Goal: Transaction & Acquisition: Purchase product/service

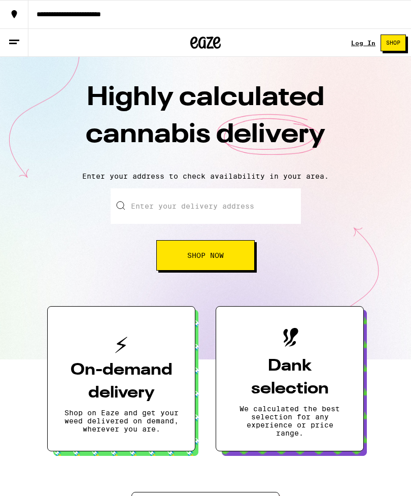
click at [362, 42] on link "Log In" at bounding box center [363, 43] width 24 height 7
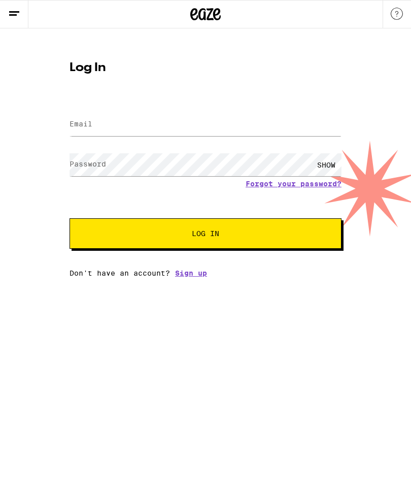
click at [90, 121] on label "Email" at bounding box center [81, 124] width 23 height 8
type input "[EMAIL_ADDRESS][DOMAIN_NAME]"
click at [206, 235] on button "Log In" at bounding box center [206, 233] width 272 height 30
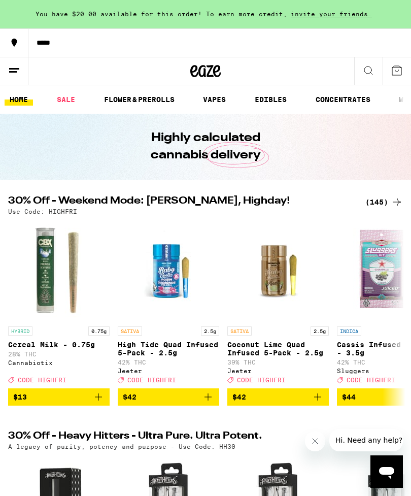
click at [281, 99] on link "EDIBLES" at bounding box center [271, 99] width 42 height 12
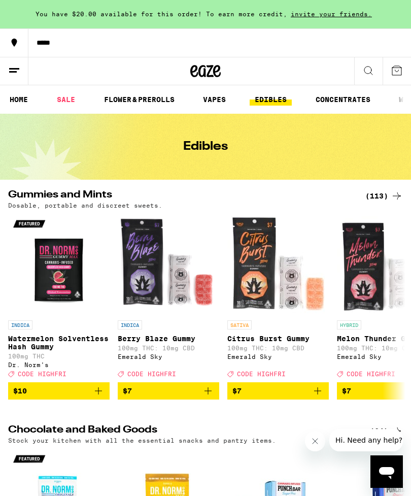
click at [64, 101] on link "SALE" at bounding box center [66, 99] width 28 height 12
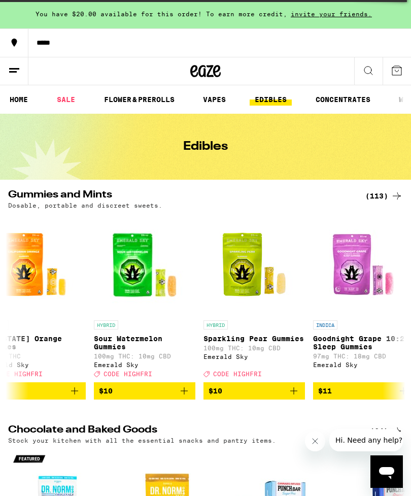
scroll to position [0, 1469]
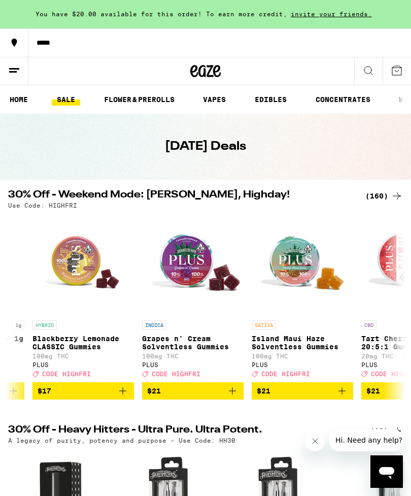
scroll to position [0, 961]
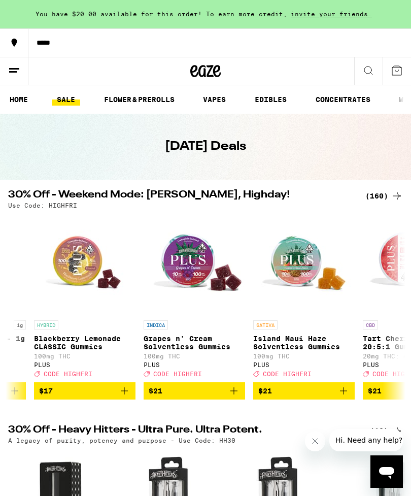
click at [233, 397] on icon "Add to bag" at bounding box center [234, 391] width 12 height 12
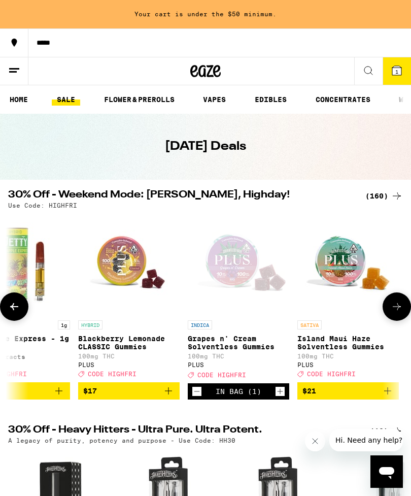
scroll to position [0, 917]
click at [384, 397] on icon "Add to bag" at bounding box center [388, 391] width 12 height 12
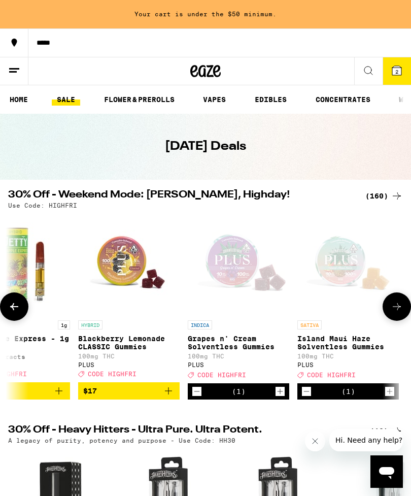
click at [337, 101] on link "CONCENTRATES" at bounding box center [343, 99] width 65 height 12
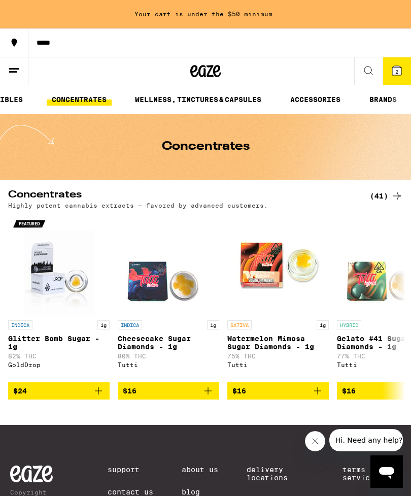
scroll to position [0, 266]
click at [168, 101] on link "WELLNESS, TINCTURES & CAPSULES" at bounding box center [198, 99] width 137 height 12
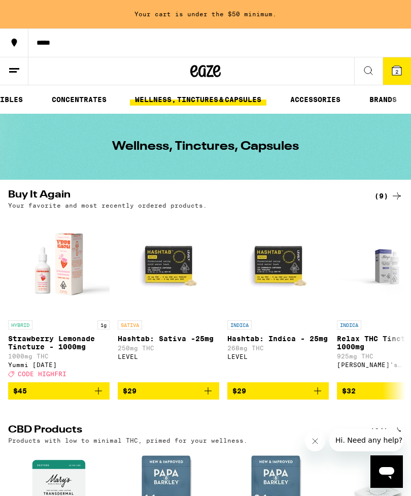
click at [95, 397] on icon "Add to bag" at bounding box center [98, 391] width 12 height 12
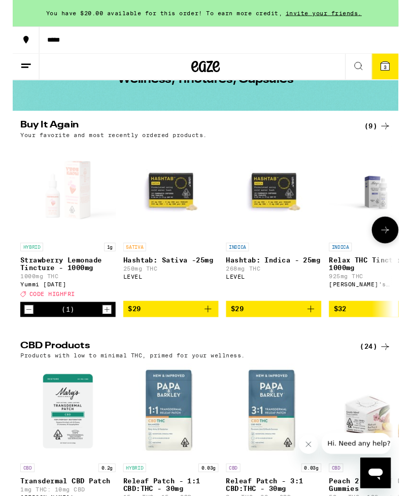
scroll to position [67, 0]
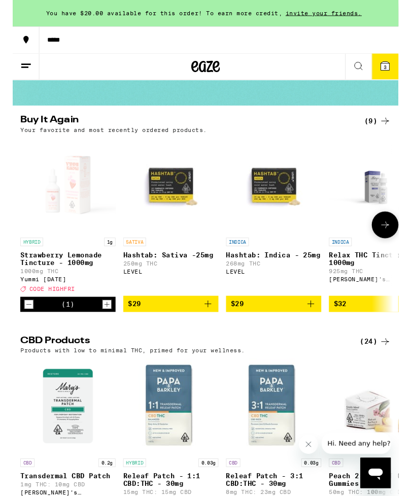
click at [320, 330] on icon "Add to bag" at bounding box center [318, 324] width 12 height 12
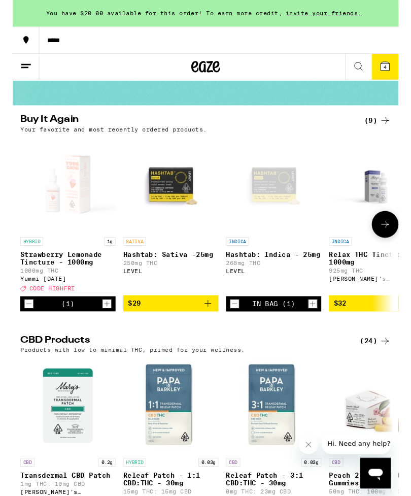
click at [398, 78] on button "4" at bounding box center [397, 70] width 28 height 27
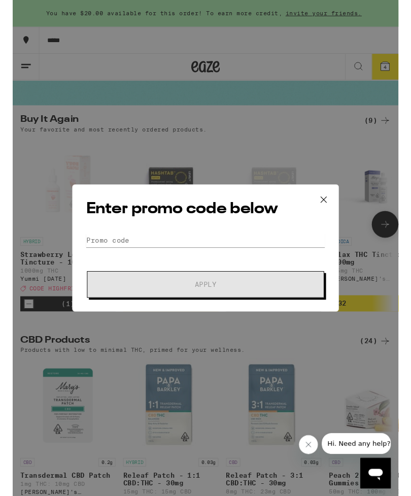
click at [114, 305] on span "Apply" at bounding box center [205, 303] width 183 height 7
click at [195, 306] on span "Apply" at bounding box center [206, 303] width 23 height 7
click at [116, 307] on span "Apply" at bounding box center [205, 303] width 183 height 7
click at [101, 262] on input "Promo Code" at bounding box center [205, 255] width 255 height 15
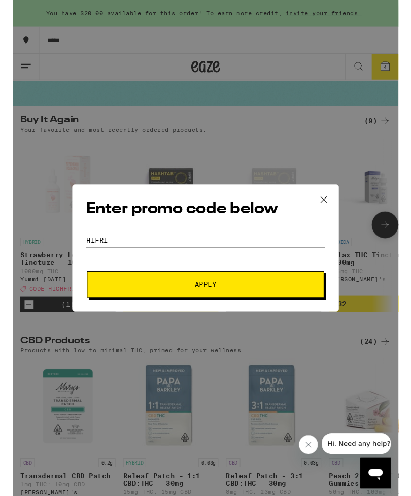
click at [201, 304] on span "Apply" at bounding box center [206, 303] width 23 height 7
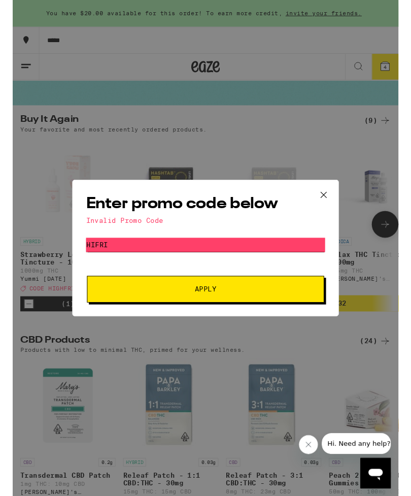
click at [89, 262] on input "HIFRI" at bounding box center [205, 260] width 255 height 15
type input "HIghfri"
click at [195, 310] on span "Apply" at bounding box center [206, 308] width 23 height 7
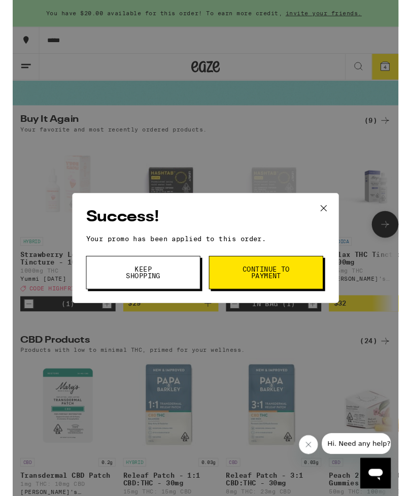
click at [253, 293] on span "Continue to payment" at bounding box center [270, 290] width 52 height 14
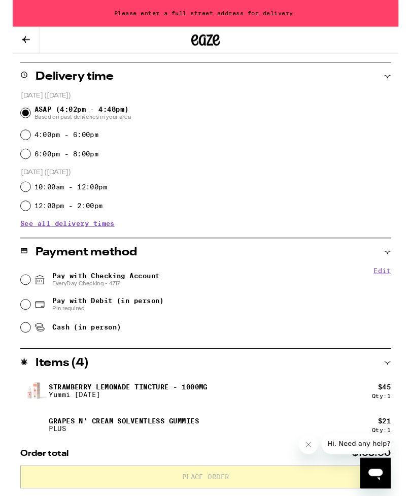
scroll to position [241, 0]
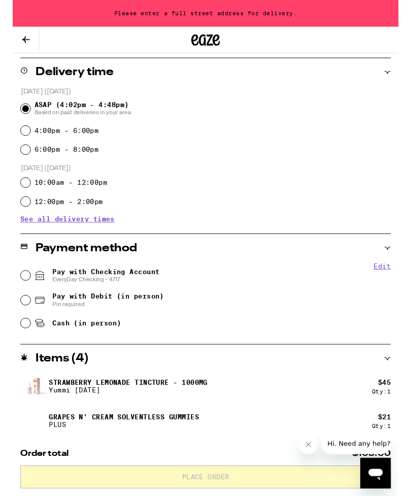
click at [15, 348] on input "Cash (in person)" at bounding box center [14, 344] width 10 height 10
radio input "true"
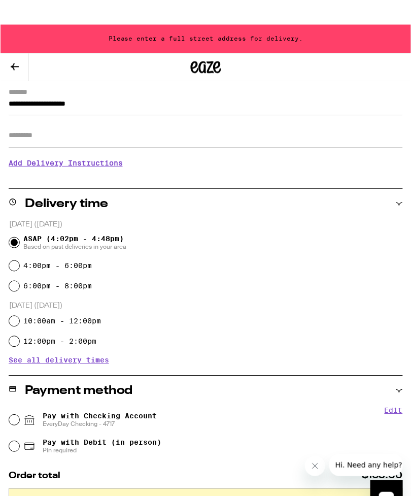
scroll to position [0, 0]
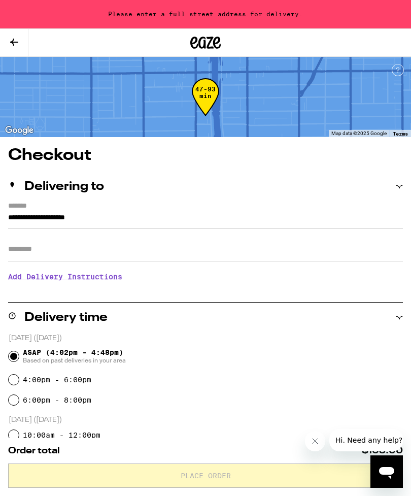
click at [18, 219] on input "**********" at bounding box center [205, 220] width 395 height 17
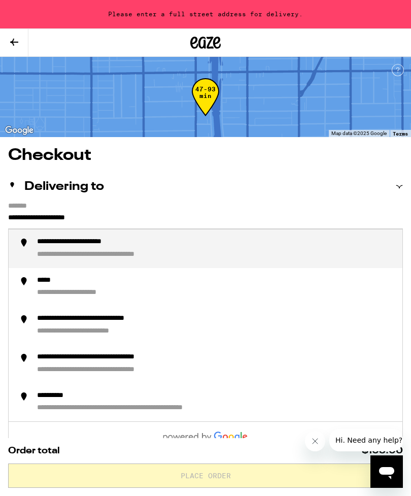
click at [8, 220] on input "**********" at bounding box center [205, 220] width 395 height 17
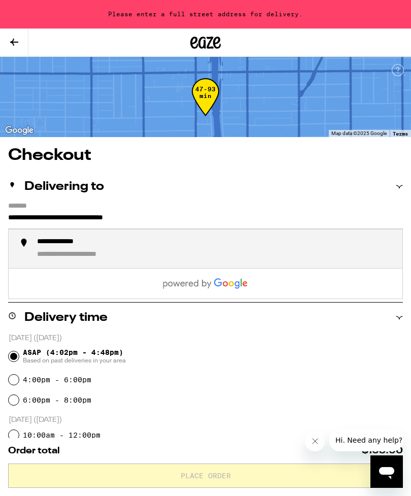
click at [54, 255] on div "**********" at bounding box center [90, 255] width 106 height 10
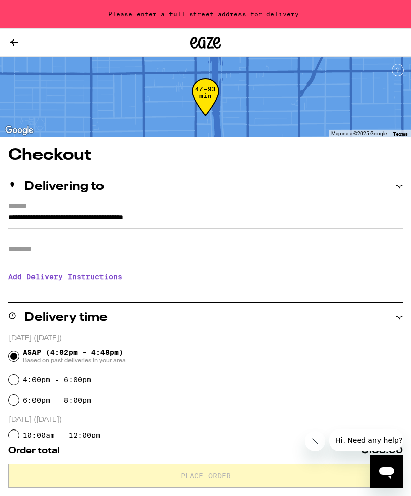
type input "**********"
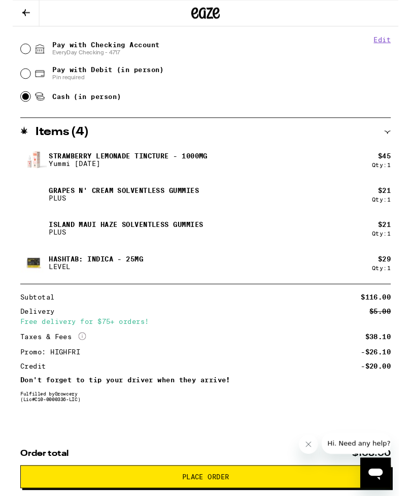
scroll to position [468, 0]
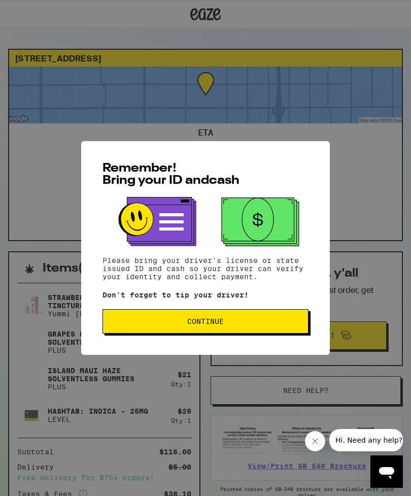
click at [181, 325] on span "Continue" at bounding box center [205, 321] width 189 height 7
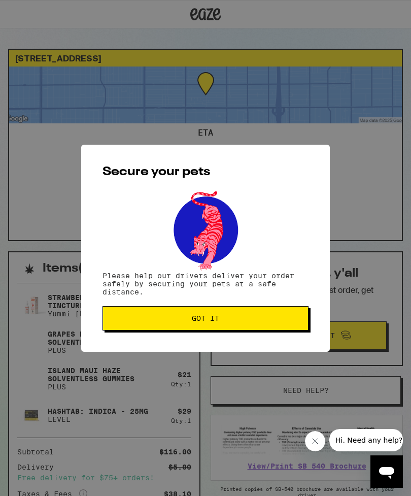
click at [192, 322] on span "Got it" at bounding box center [205, 318] width 27 height 7
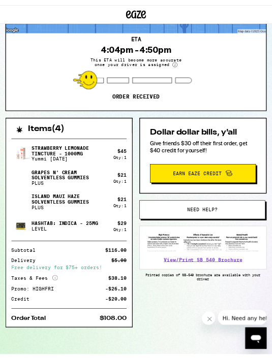
scroll to position [101, 0]
